Goal: Find specific page/section: Find specific page/section

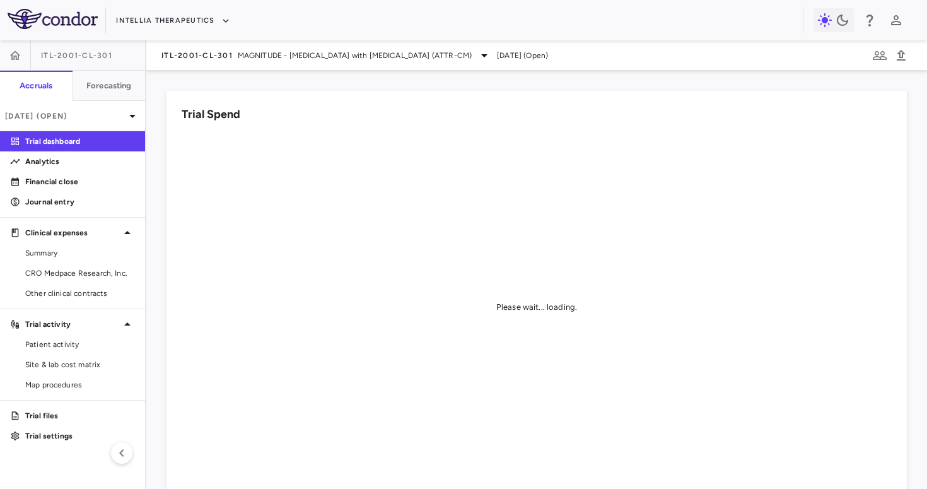
click at [161, 83] on div "Trial Spend Please wait... loading." at bounding box center [529, 301] width 756 height 451
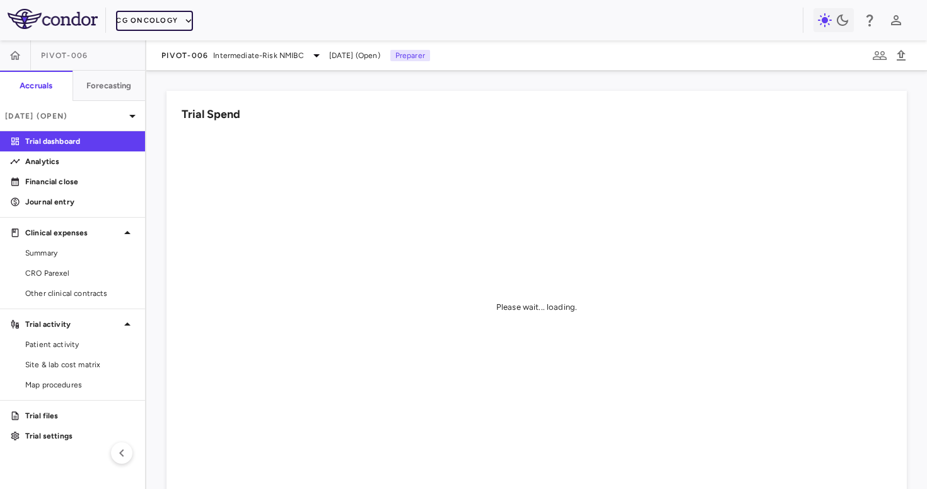
click at [167, 16] on button "CG Oncology" at bounding box center [154, 21] width 77 height 20
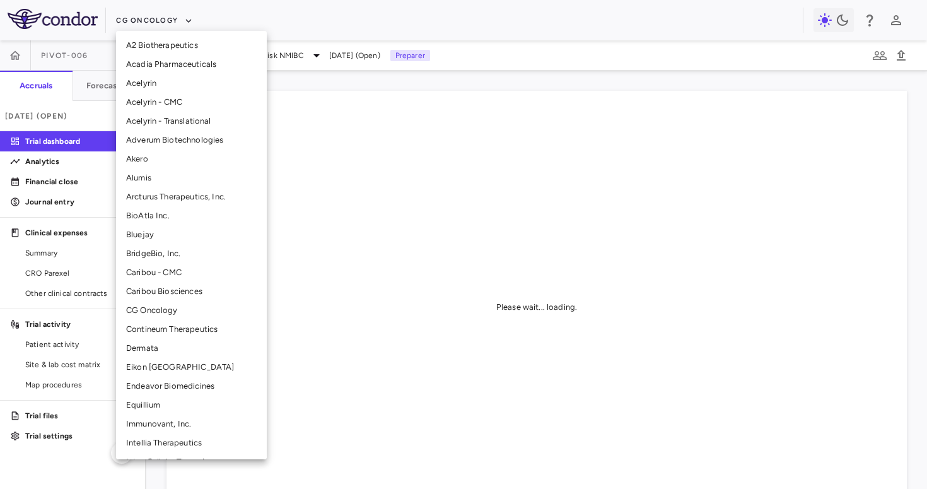
click at [146, 437] on li "Intellia Therapeutics" at bounding box center [191, 442] width 151 height 19
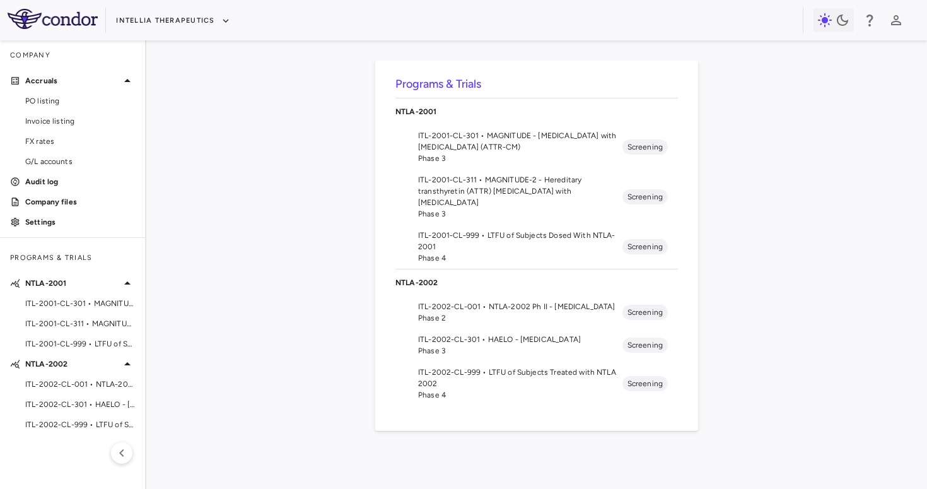
click at [477, 148] on span "ITL-2001-CL-301 • MAGNITUDE - Transthyretin Amyloidosis with Cardiomyopathy (AT…" at bounding box center [520, 141] width 204 height 23
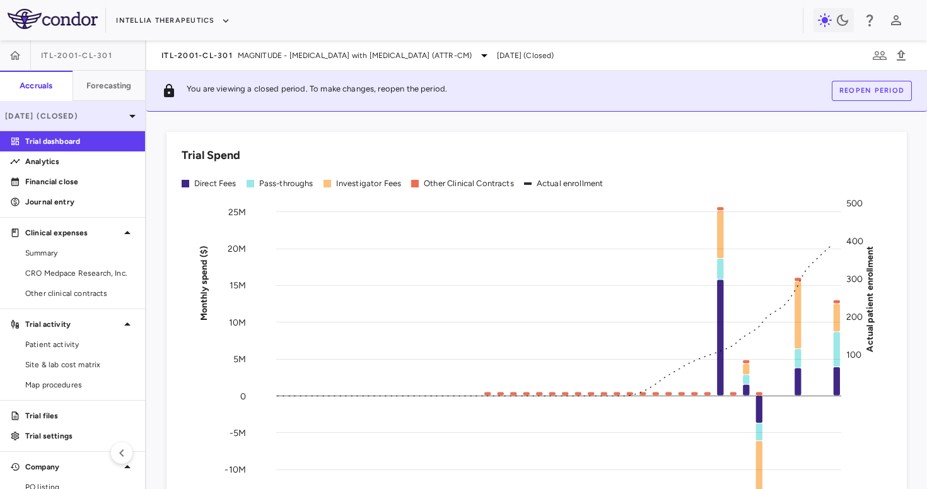
click at [90, 114] on p "Jun 2025 (Closed)" at bounding box center [65, 115] width 120 height 11
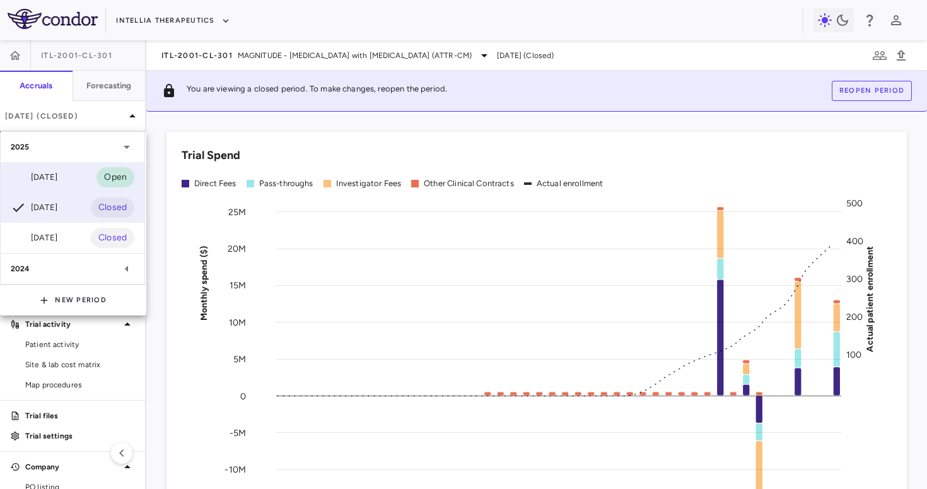
click at [65, 176] on div "Jul 2025 Open" at bounding box center [73, 177] width 144 height 30
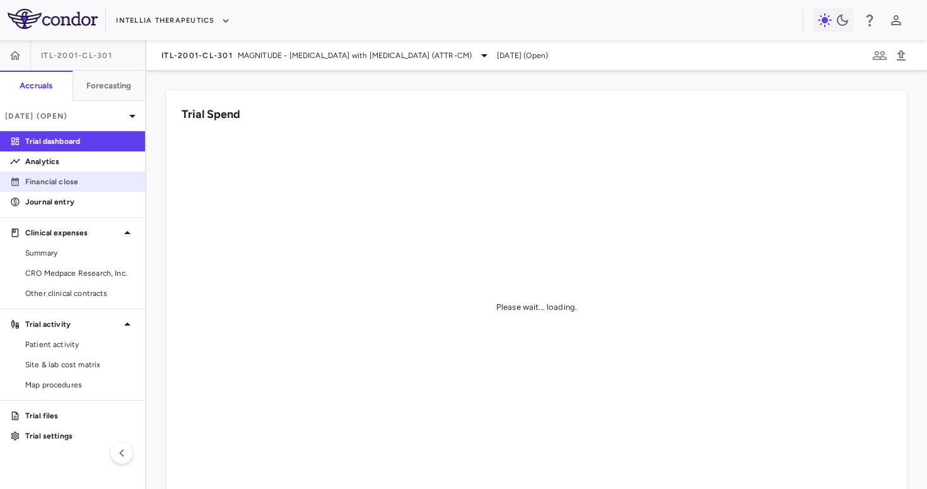
click at [76, 181] on p "Financial close" at bounding box center [80, 181] width 110 height 11
